Goal: Information Seeking & Learning: Learn about a topic

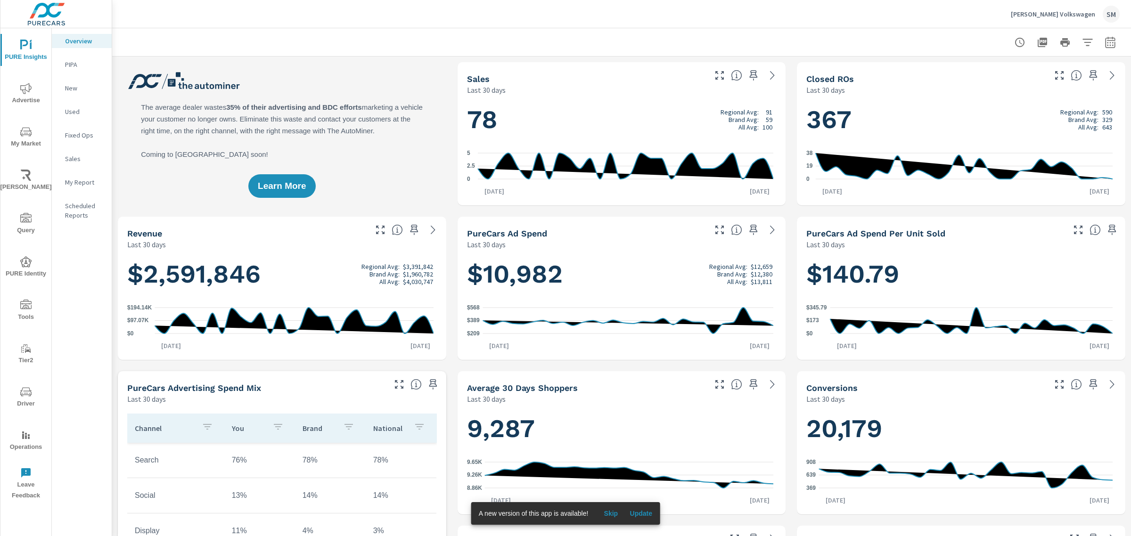
click at [31, 95] on span "Advertise" at bounding box center [25, 94] width 45 height 23
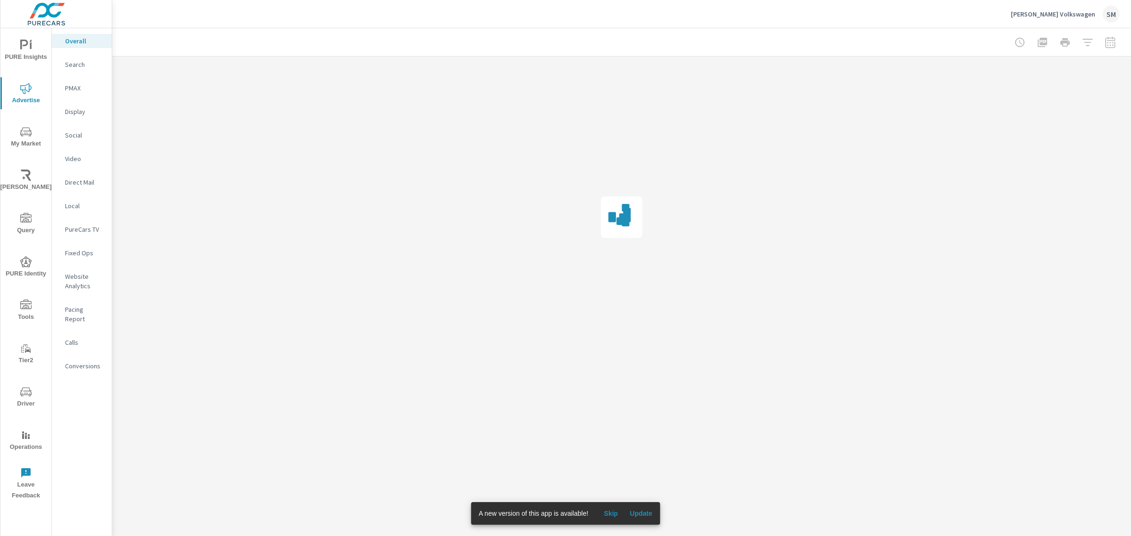
click at [74, 227] on p "PureCars TV" at bounding box center [84, 229] width 39 height 9
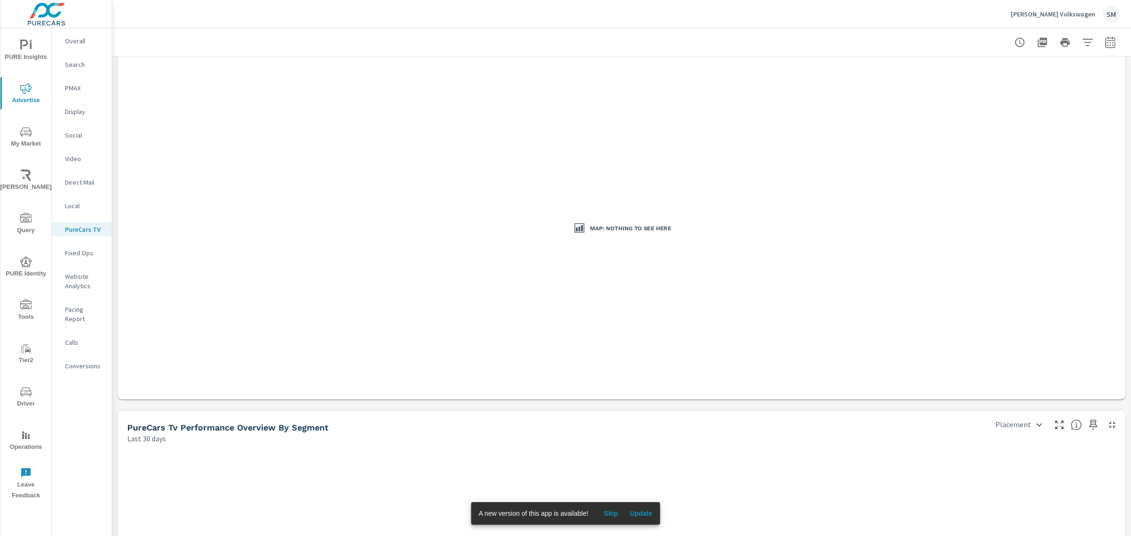
scroll to position [1143, 0]
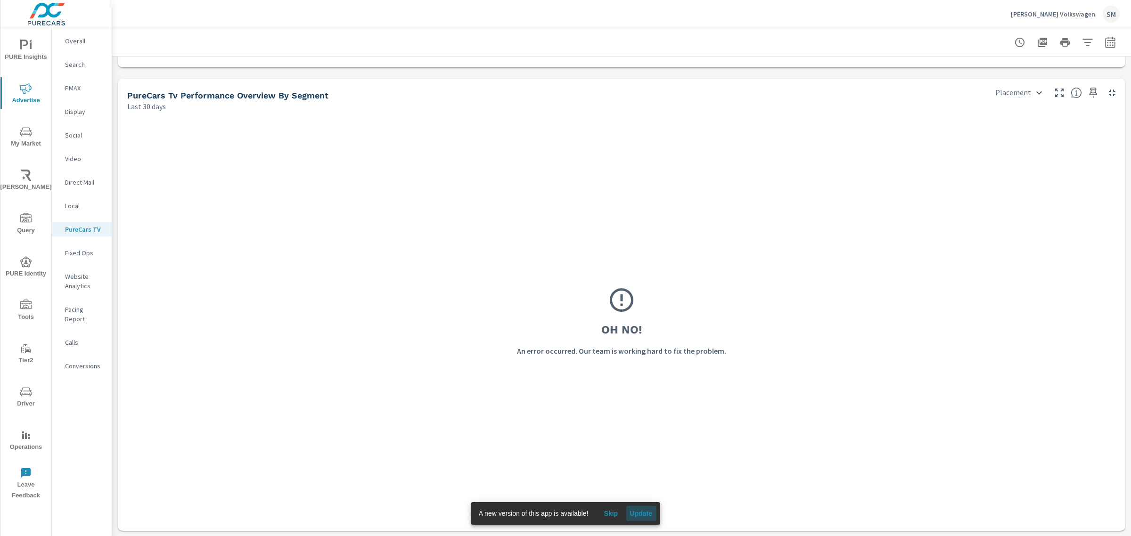
click at [639, 512] on span "Update" at bounding box center [641, 513] width 23 height 8
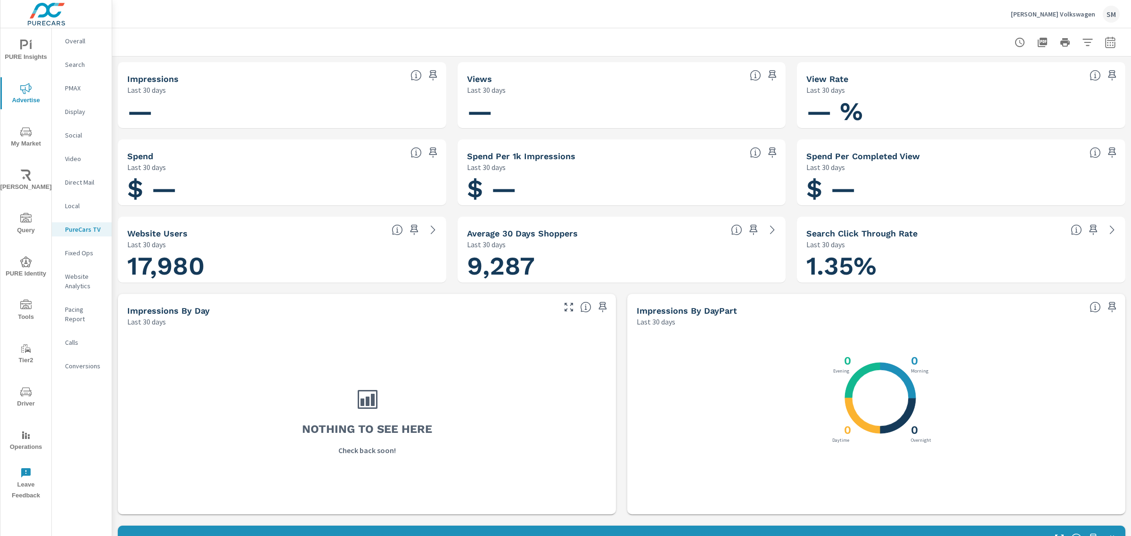
click at [76, 42] on p "Overall" at bounding box center [84, 40] width 39 height 9
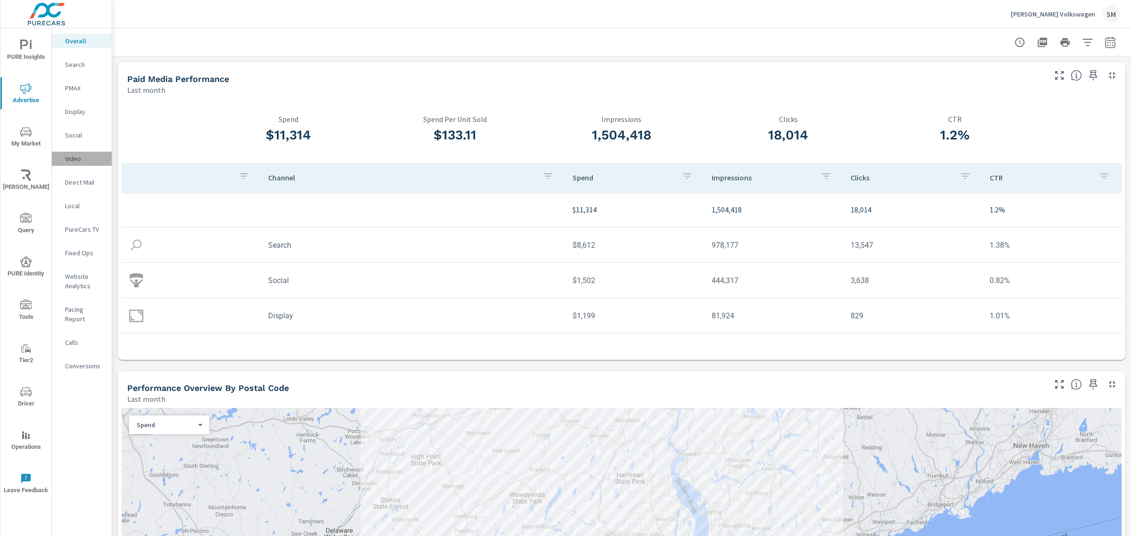
click at [71, 155] on p "Video" at bounding box center [84, 158] width 39 height 9
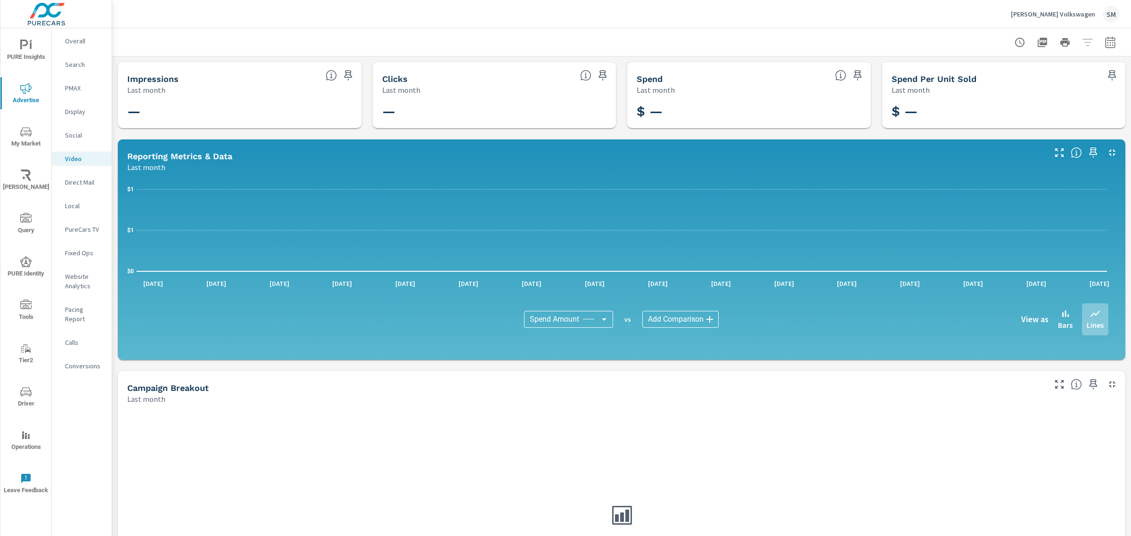
scroll to position [138, 0]
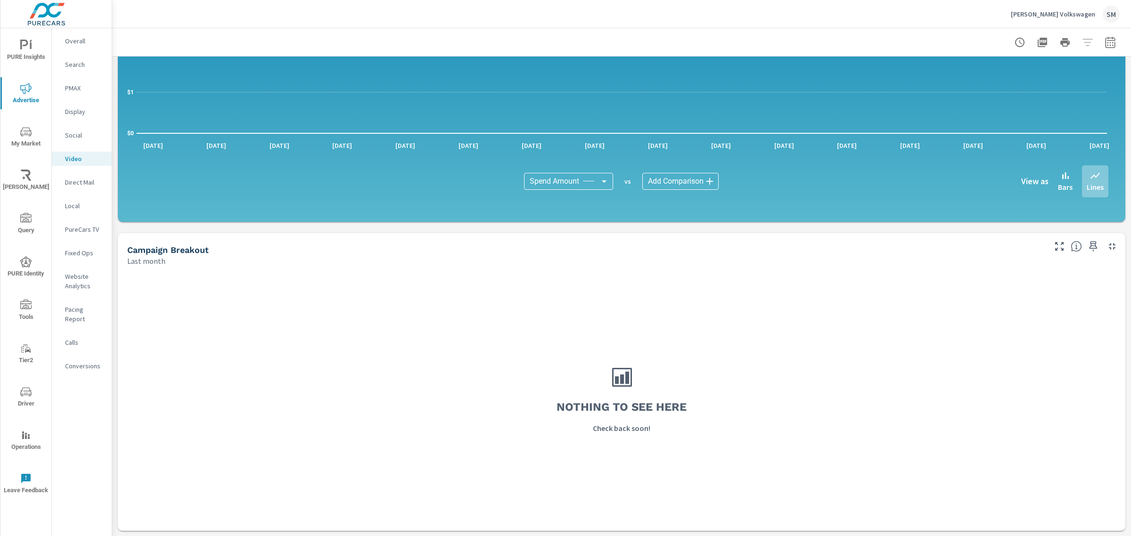
click at [1117, 33] on div at bounding box center [621, 42] width 1019 height 28
click at [1107, 43] on icon "button" at bounding box center [1110, 44] width 6 height 4
select select "Last month"
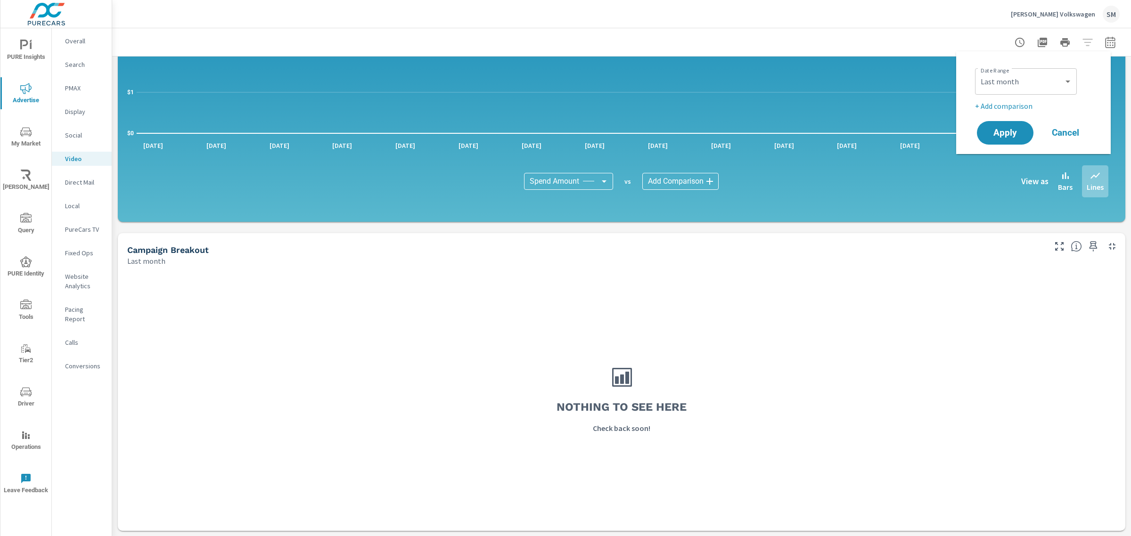
click at [81, 228] on p "PureCars TV" at bounding box center [84, 229] width 39 height 9
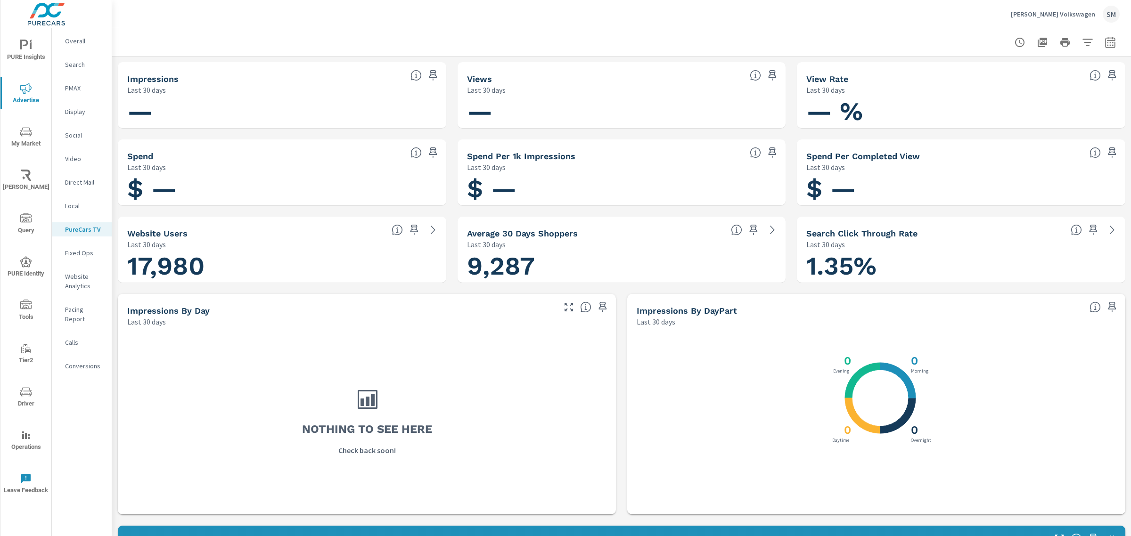
click at [77, 40] on p "Overall" at bounding box center [84, 40] width 39 height 9
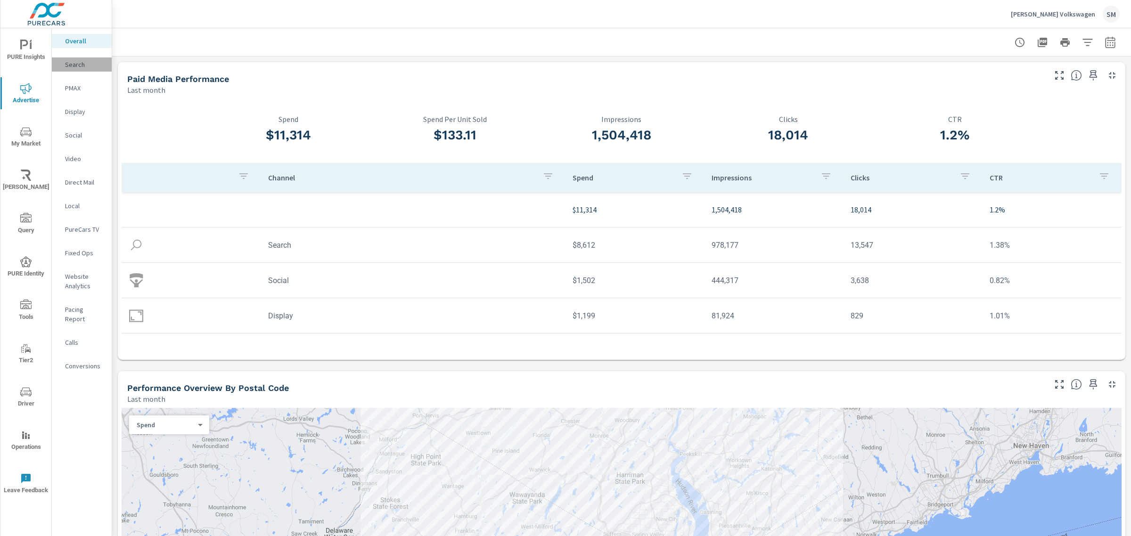
click at [74, 66] on p "Search" at bounding box center [84, 64] width 39 height 9
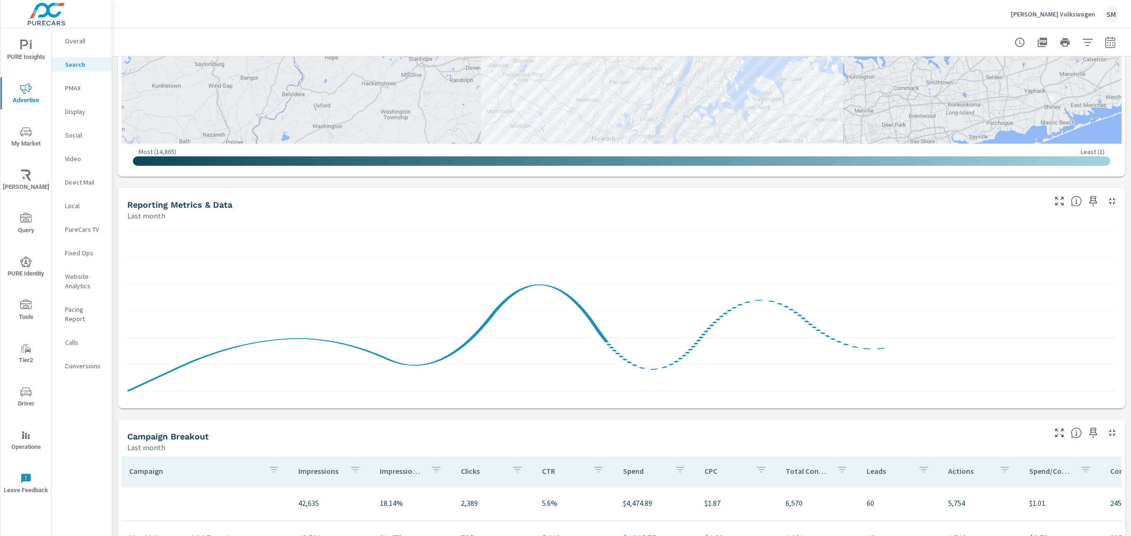
scroll to position [524, 0]
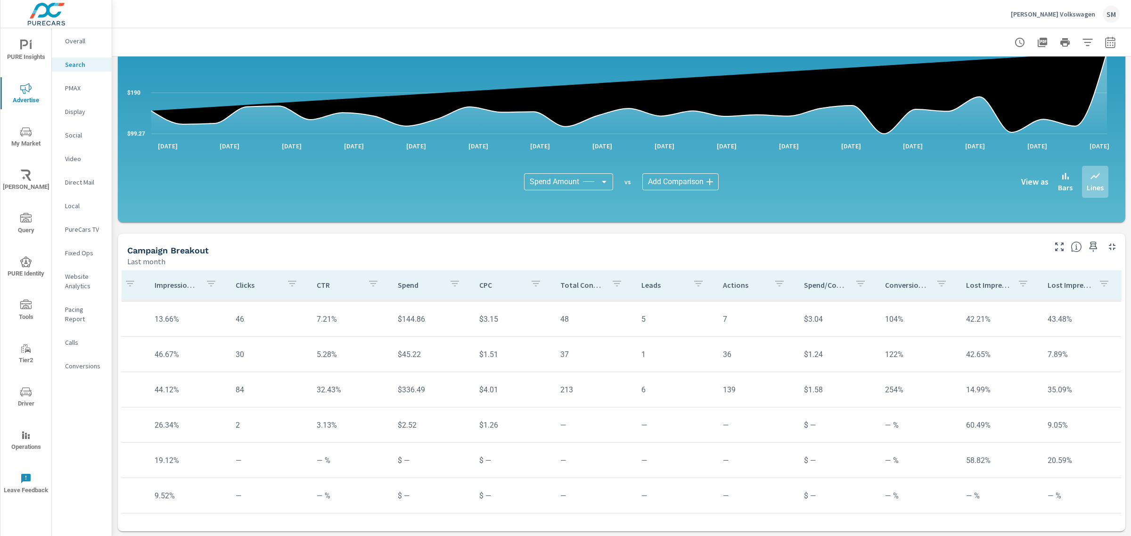
scroll to position [326, 0]
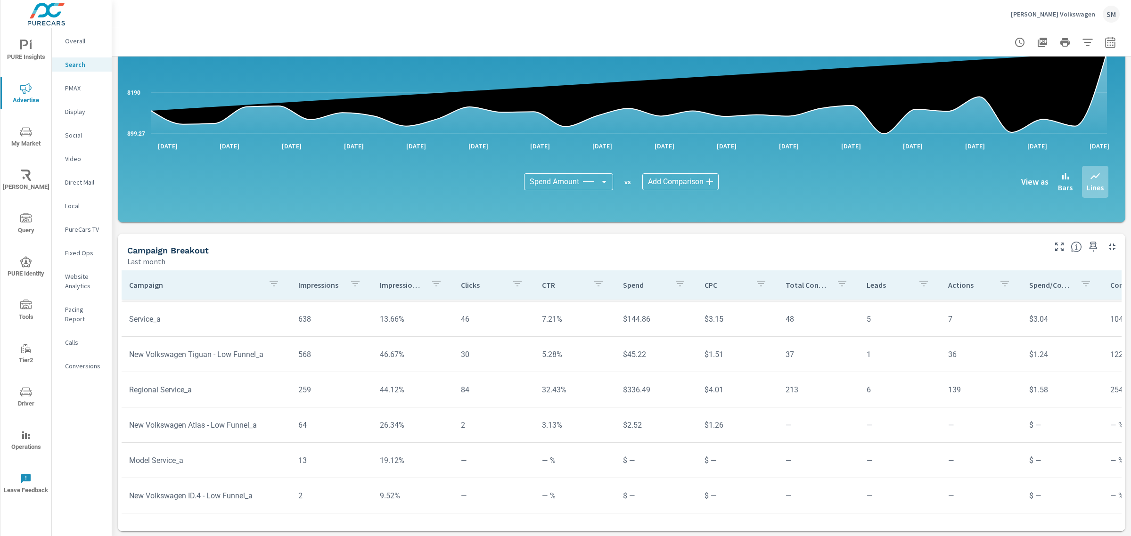
click at [78, 112] on p "Display" at bounding box center [84, 111] width 39 height 9
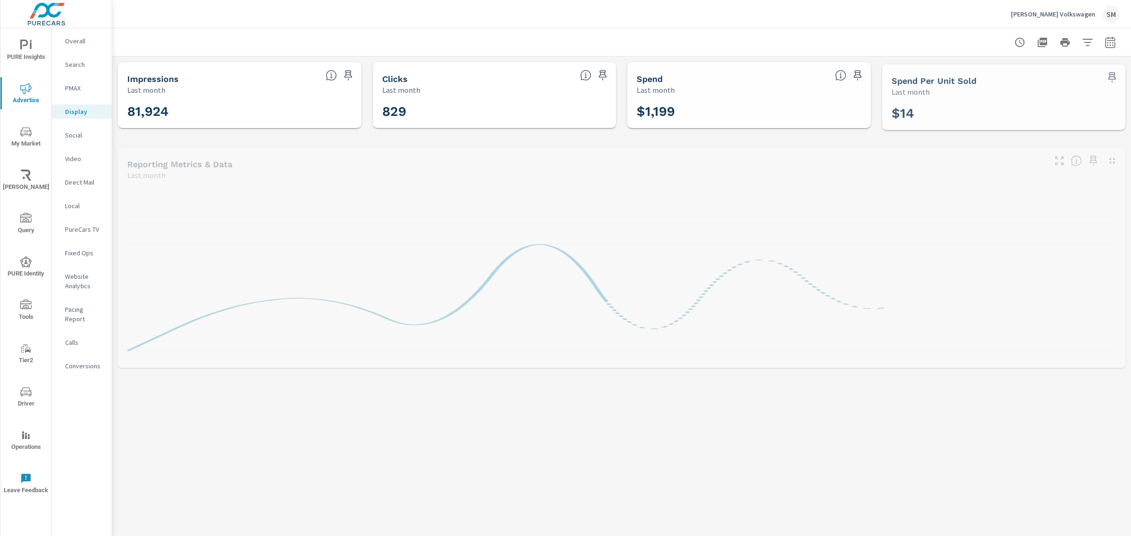
click at [79, 164] on div "Video" at bounding box center [82, 159] width 60 height 14
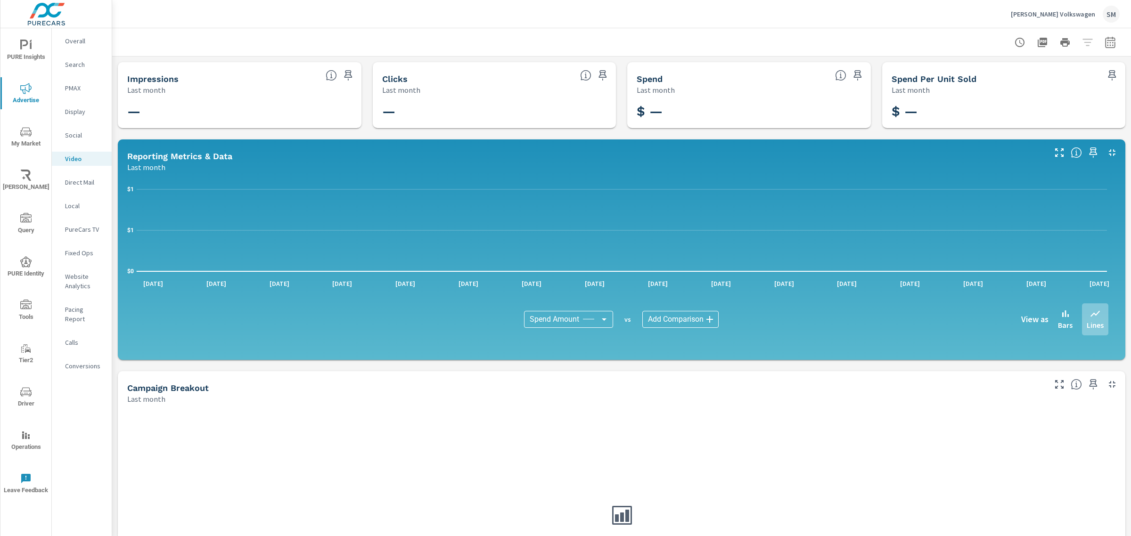
scroll to position [1, 0]
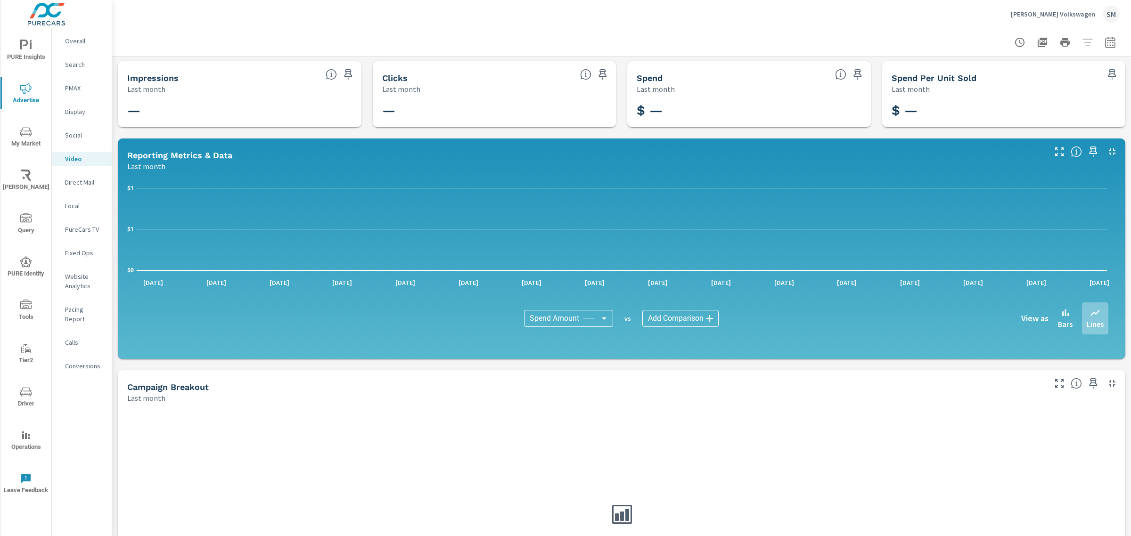
click at [82, 229] on p "PureCars TV" at bounding box center [84, 229] width 39 height 9
